Goal: Find specific page/section: Find specific page/section

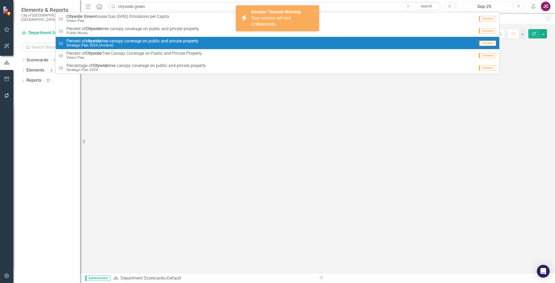
drag, startPoint x: 100, startPoint y: 6, endPoint x: 105, endPoint y: 1, distance: 7.7
click at [100, 6] on icon "Home" at bounding box center [99, 6] width 7 height 6
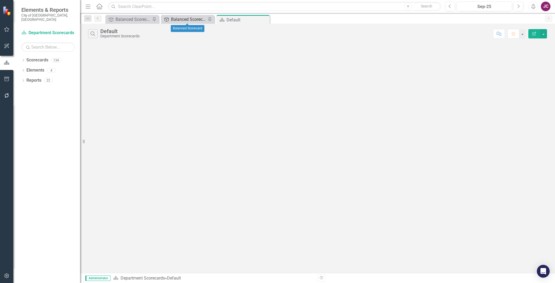
click at [189, 19] on div "Balanced Scorecard" at bounding box center [188, 19] width 35 height 7
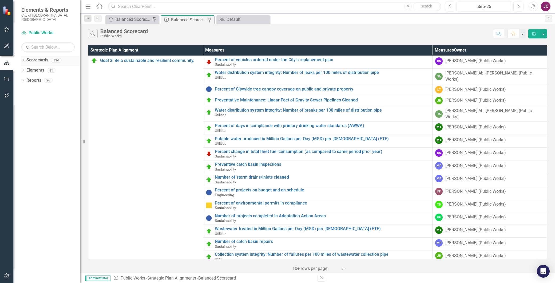
click at [25, 59] on icon "Dropdown" at bounding box center [23, 60] width 4 height 3
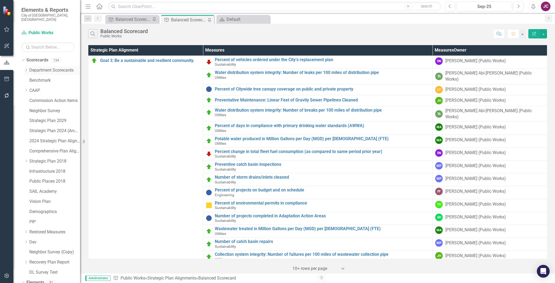
click at [25, 69] on icon "Dropdown" at bounding box center [26, 70] width 4 height 3
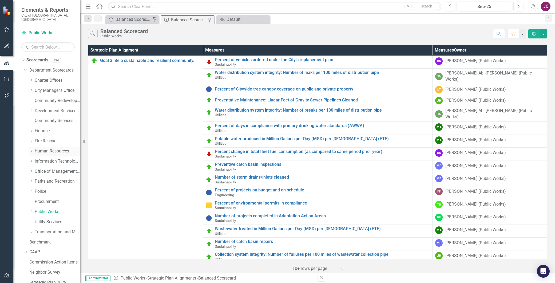
click at [42, 148] on link "Human Resources" at bounding box center [57, 151] width 45 height 6
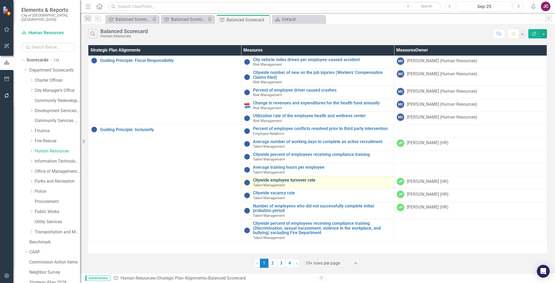
click at [303, 180] on link "Citywide employee turnover rate" at bounding box center [322, 180] width 138 height 5
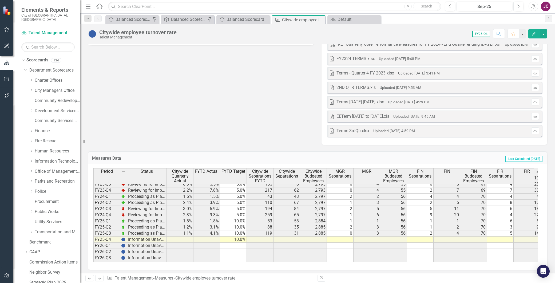
scroll to position [99, 0]
